Goal: Information Seeking & Learning: Understand process/instructions

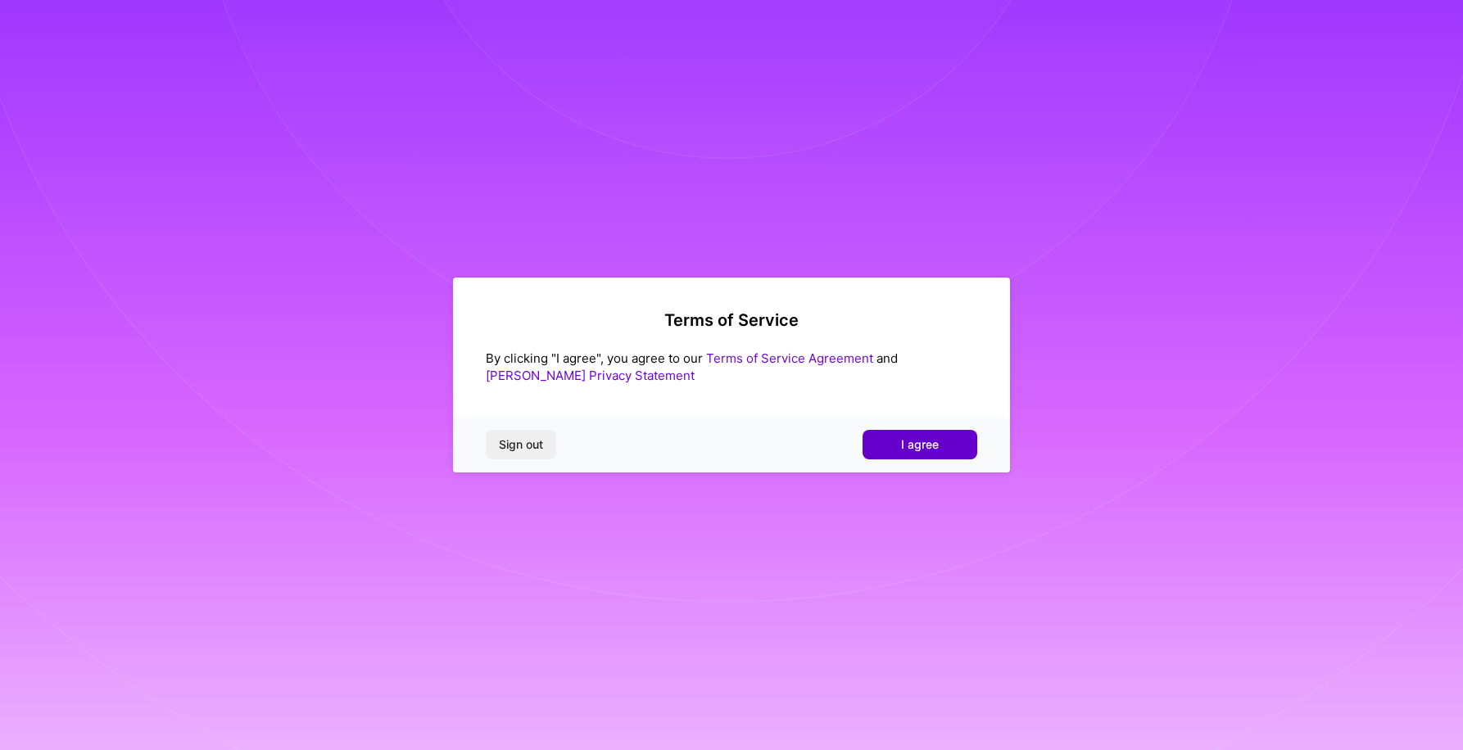
click at [942, 442] on button "I agree" at bounding box center [919, 444] width 115 height 29
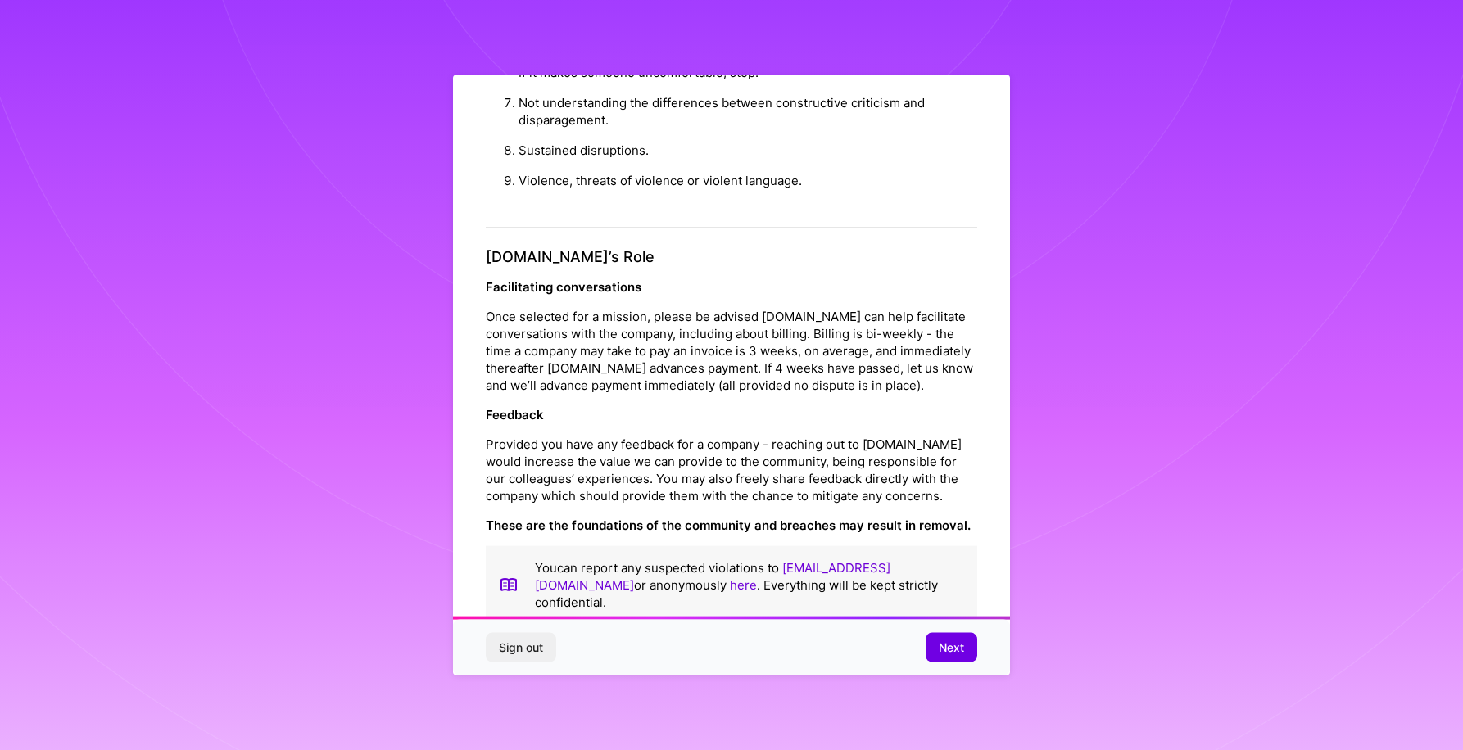
scroll to position [2, 0]
click at [948, 651] on span "Next" at bounding box center [951, 647] width 25 height 16
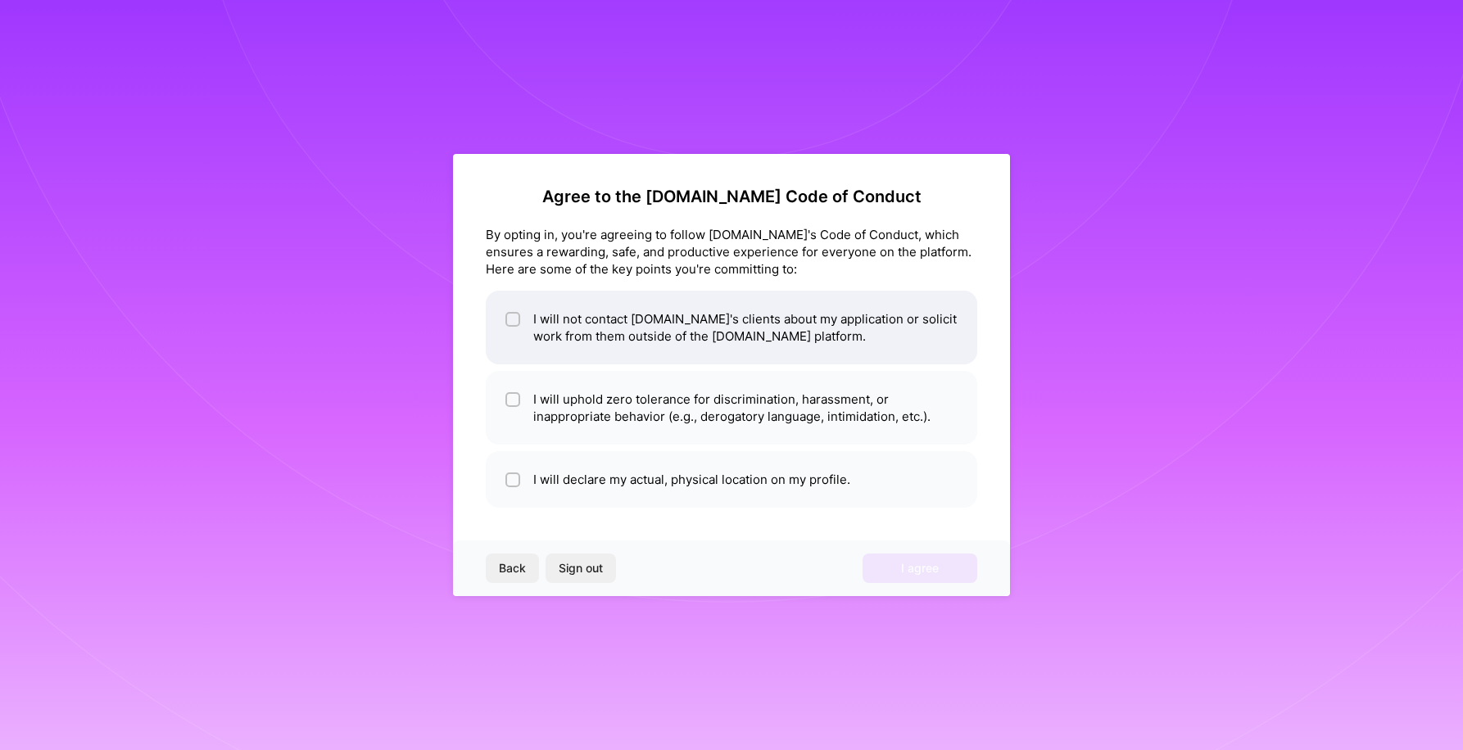
click at [514, 319] on input "checkbox" at bounding box center [514, 319] width 11 height 11
checkbox input "true"
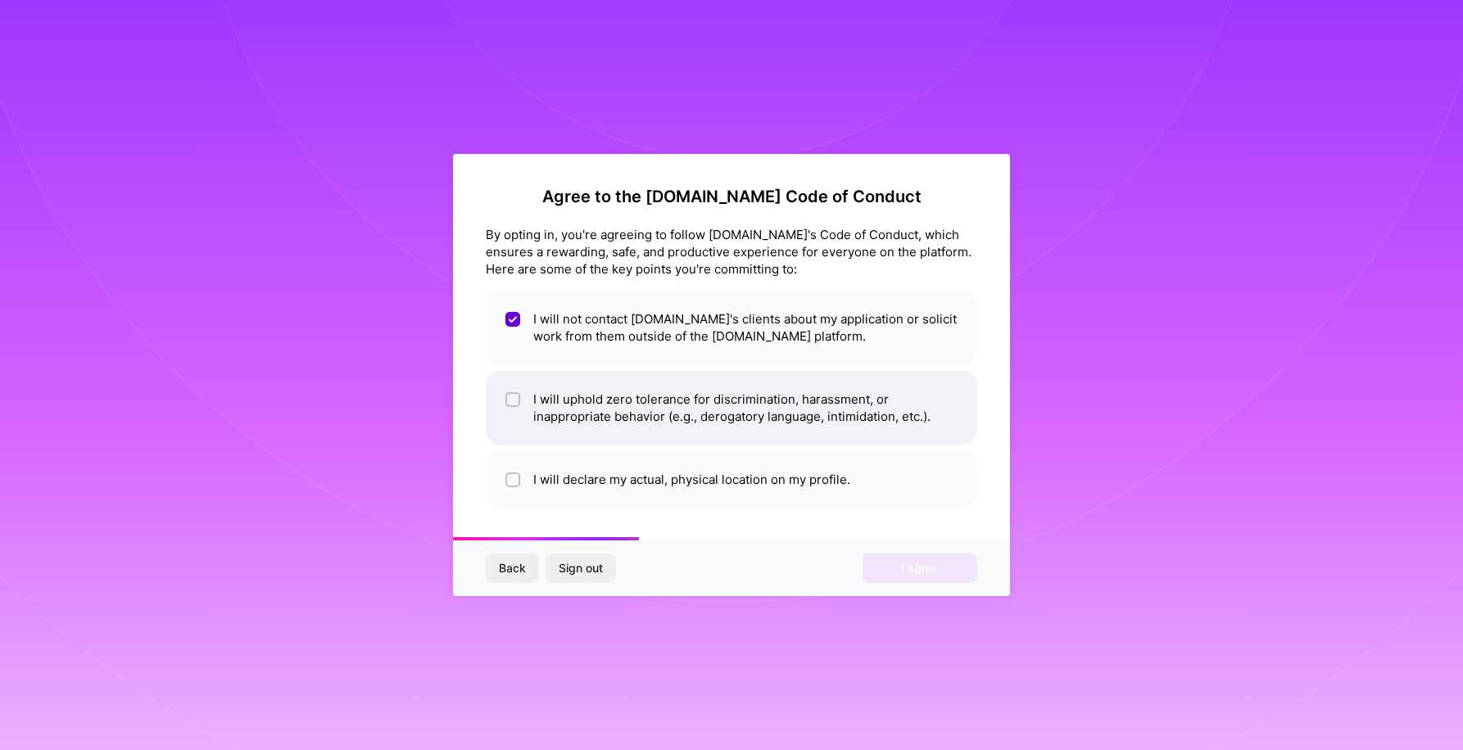
click at [512, 401] on input "checkbox" at bounding box center [514, 400] width 11 height 11
checkbox input "true"
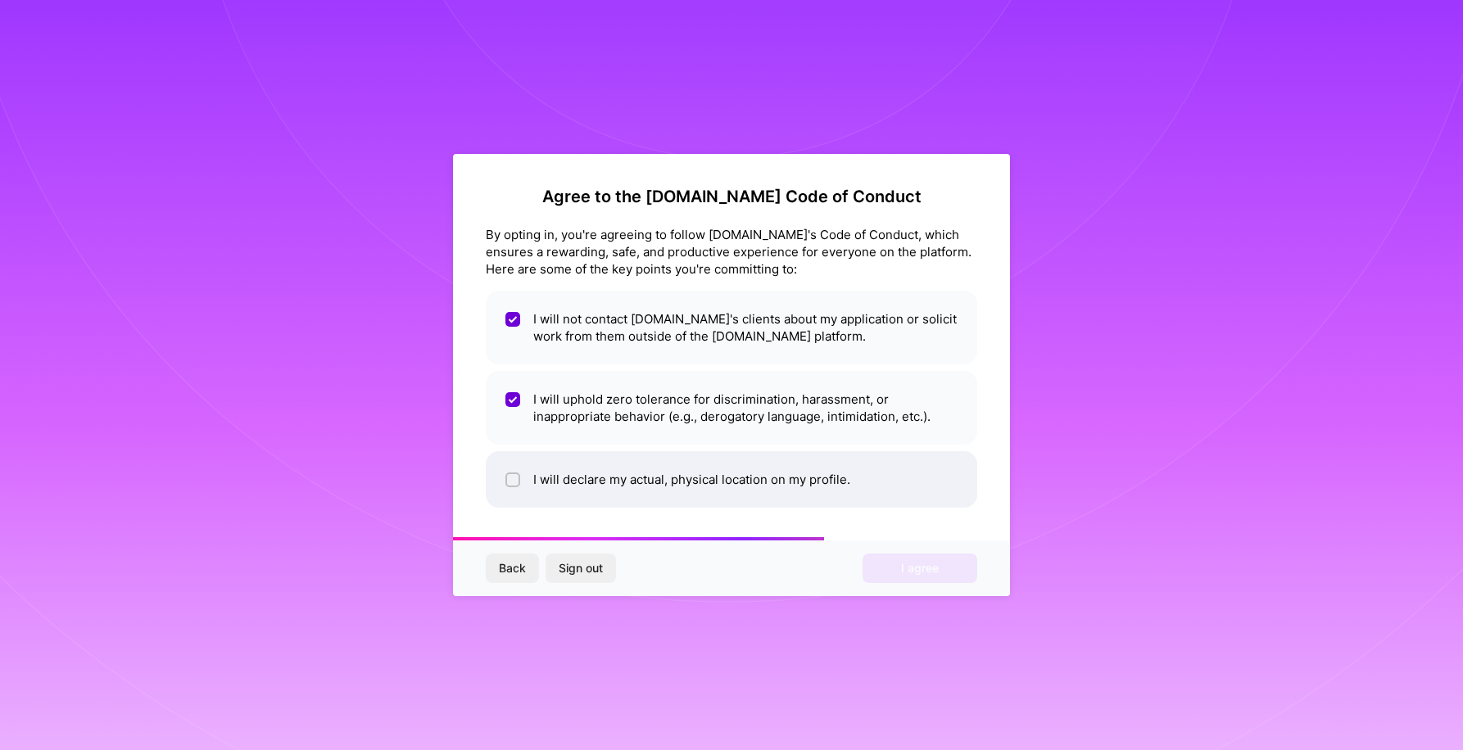
click at [512, 479] on input "checkbox" at bounding box center [514, 480] width 11 height 11
checkbox input "true"
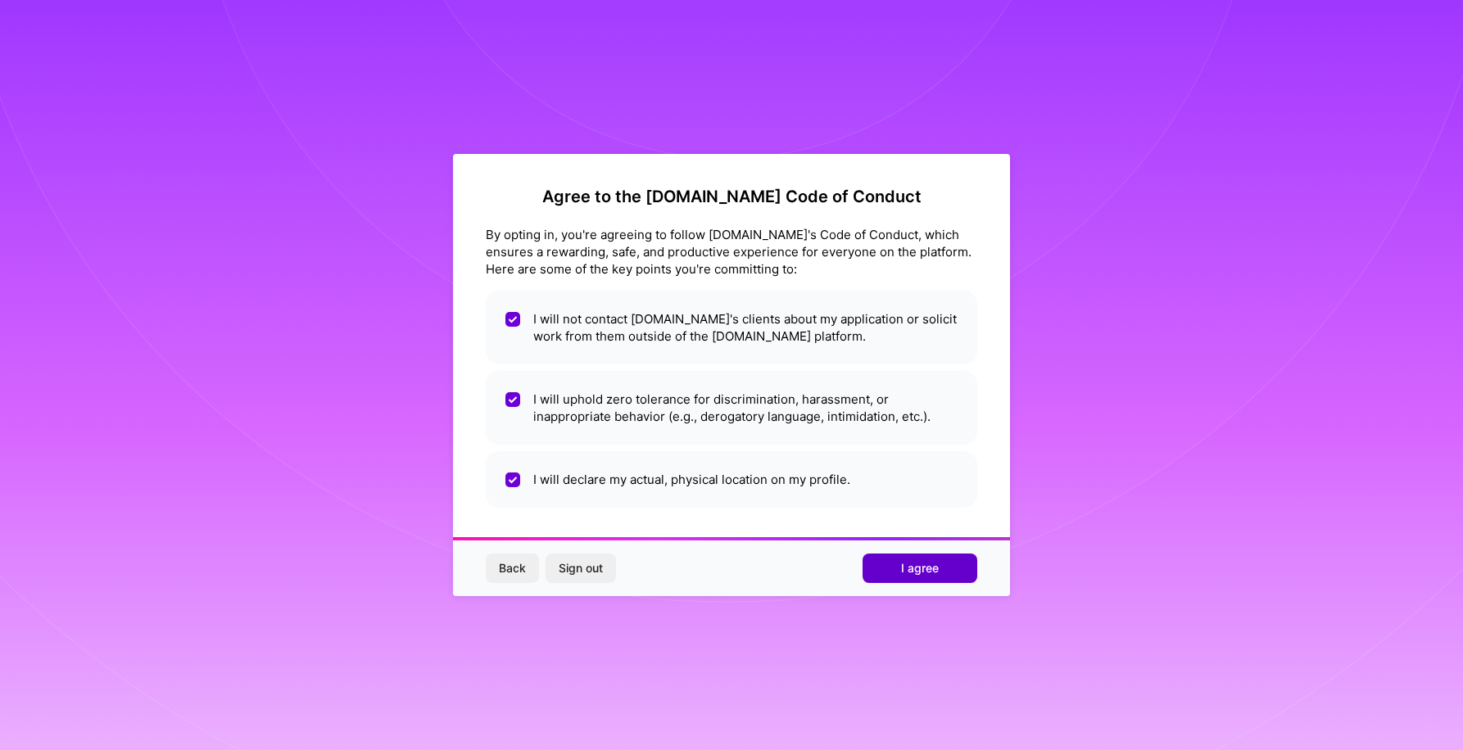
click at [925, 571] on span "I agree" at bounding box center [920, 568] width 38 height 16
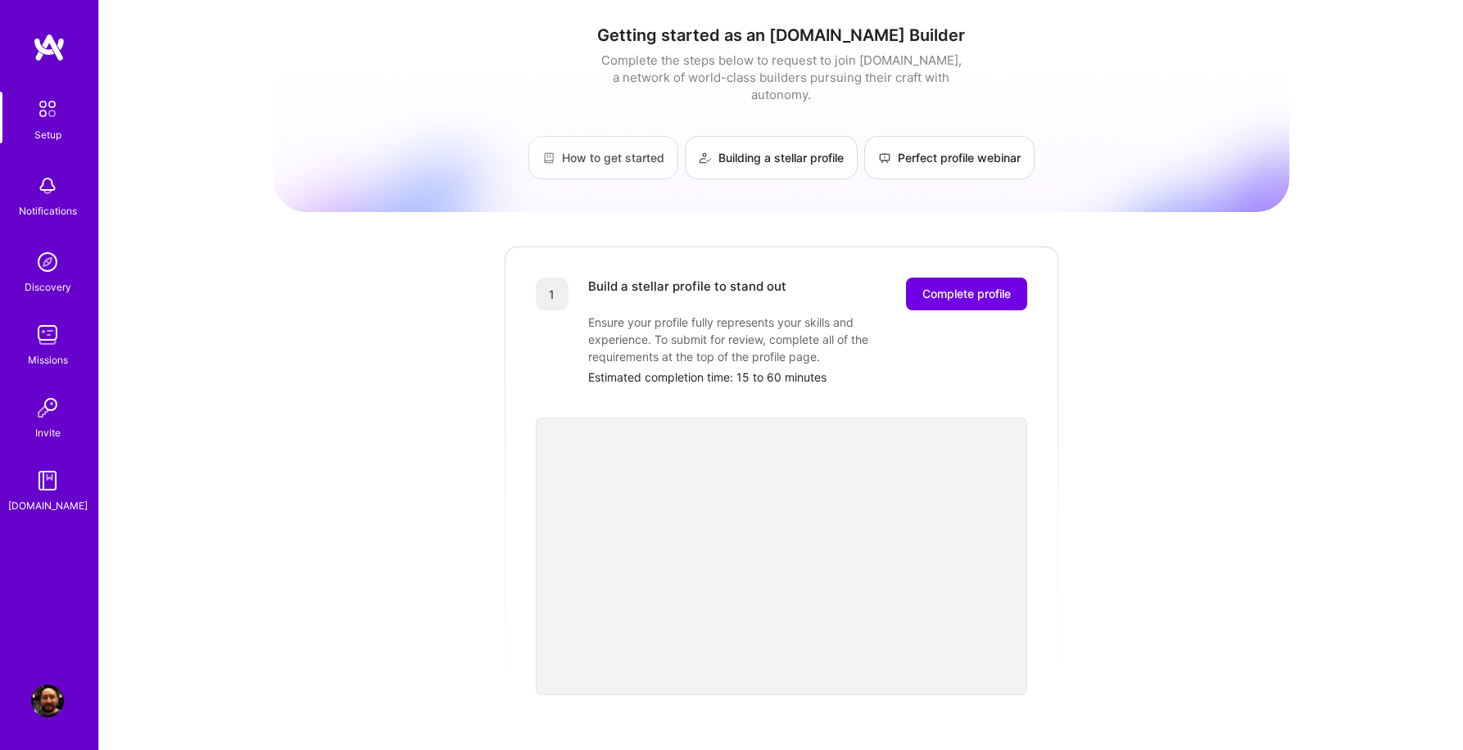
click at [600, 145] on link "How to get started" at bounding box center [603, 157] width 150 height 43
click at [768, 150] on link "Building a stellar profile" at bounding box center [771, 157] width 173 height 43
